Goal: Check status

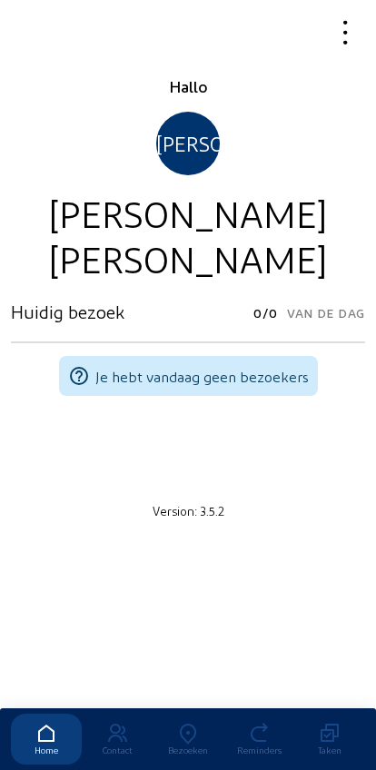
click at [178, 723] on icon at bounding box center [188, 734] width 71 height 22
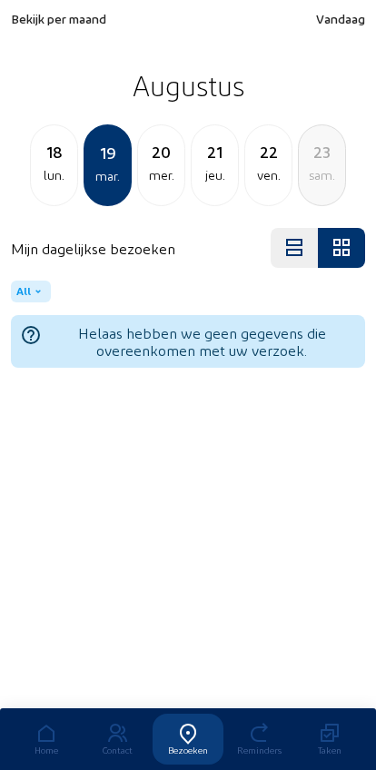
click at [39, 166] on div "lun." at bounding box center [54, 175] width 46 height 22
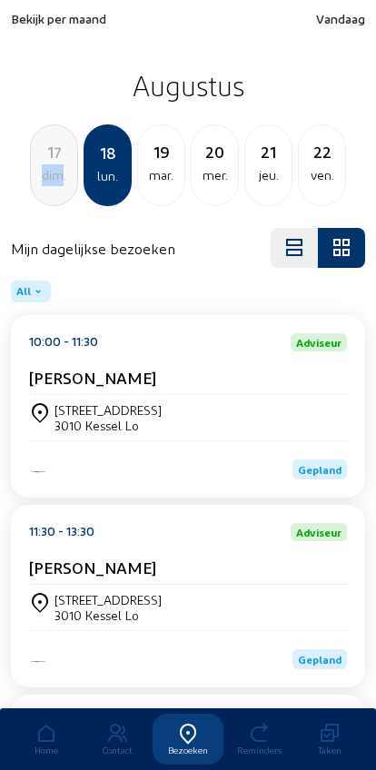
click at [34, 181] on div "dim." at bounding box center [54, 175] width 46 height 22
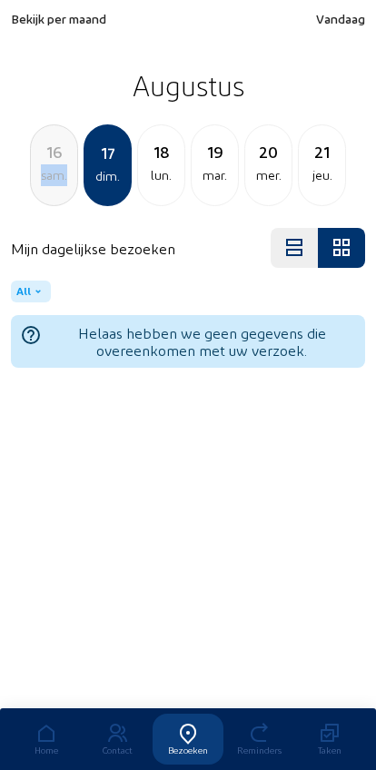
click at [38, 192] on div "16 sam." at bounding box center [54, 165] width 48 height 82
click at [47, 151] on div "15" at bounding box center [54, 151] width 46 height 25
click at [40, 171] on div "jeu." at bounding box center [54, 175] width 46 height 22
click at [43, 172] on div "mer." at bounding box center [54, 175] width 46 height 22
click at [40, 162] on div "12" at bounding box center [54, 151] width 46 height 25
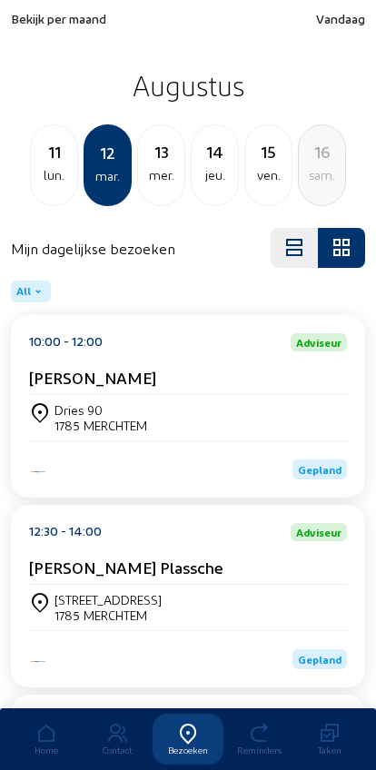
click at [46, 164] on div "11" at bounding box center [54, 151] width 46 height 25
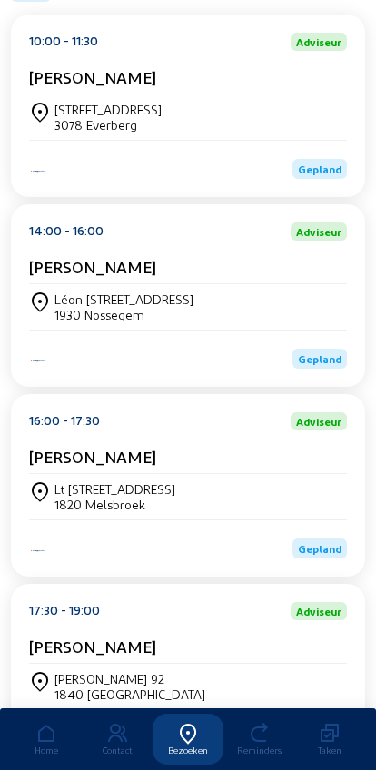
scroll to position [441, 0]
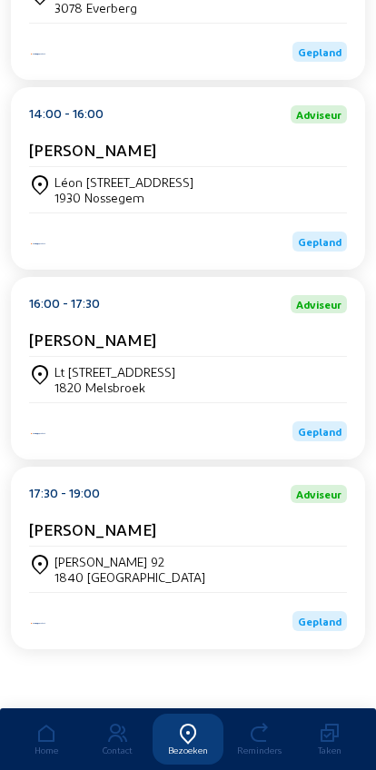
click at [258, 542] on div "[PERSON_NAME]" at bounding box center [188, 533] width 318 height 27
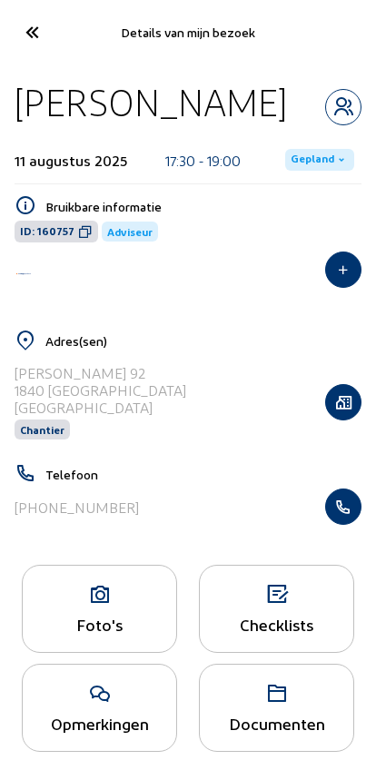
click at [342, 499] on button "button" at bounding box center [343, 507] width 36 height 36
